Goal: Information Seeking & Learning: Learn about a topic

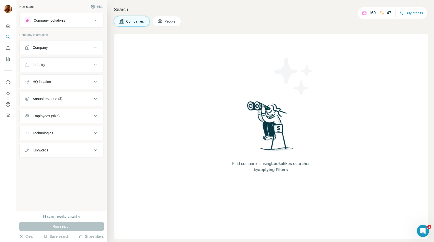
click at [91, 49] on div "Company" at bounding box center [59, 47] width 68 height 5
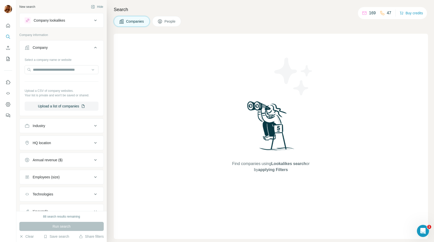
click at [95, 124] on icon at bounding box center [95, 126] width 6 height 6
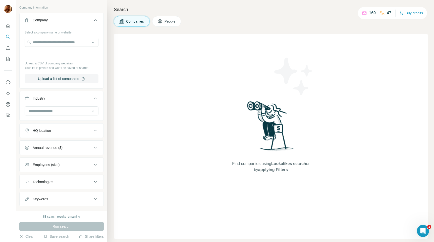
scroll to position [34, 0]
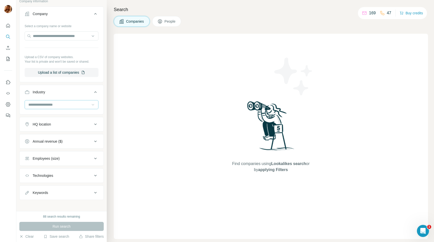
click at [93, 101] on div at bounding box center [92, 104] width 5 height 9
click at [93, 103] on icon at bounding box center [92, 104] width 5 height 5
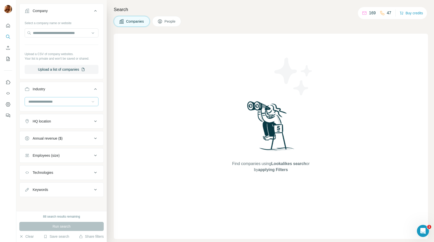
scroll to position [0, 0]
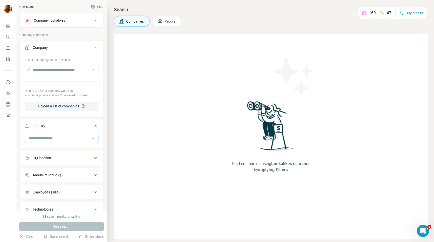
click at [371, 13] on p "169" at bounding box center [372, 13] width 7 height 6
click at [369, 13] on p "169" at bounding box center [372, 13] width 7 height 6
click at [366, 13] on icon at bounding box center [365, 13] width 4 height 3
click at [364, 13] on icon at bounding box center [365, 13] width 4 height 2
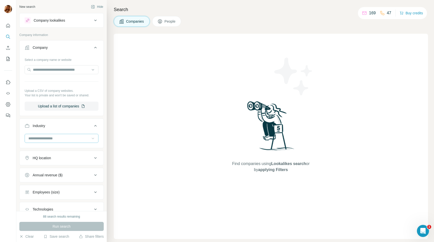
click at [191, 57] on div "Find companies using Lookalikes search or by applying Filters" at bounding box center [271, 136] width 314 height 205
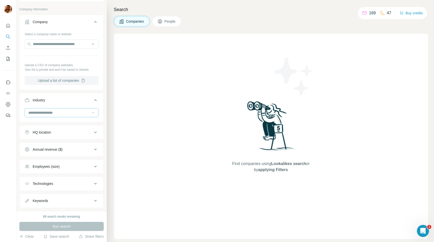
scroll to position [24, 0]
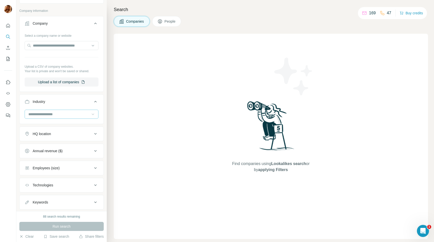
click at [65, 117] on div at bounding box center [59, 114] width 62 height 9
type input "****"
click at [44, 127] on p "Industrial Manufacturing" at bounding box center [47, 125] width 37 height 5
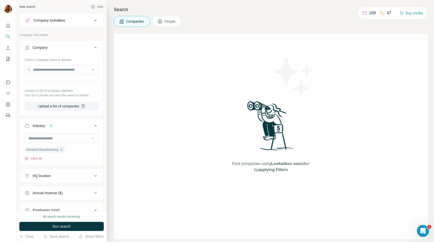
drag, startPoint x: 80, startPoint y: 227, endPoint x: 91, endPoint y: 160, distance: 68.1
click at [91, 160] on div "New search Hide Company lookalikes Company information Company Select a company…" at bounding box center [61, 121] width 90 height 242
